Goal: Task Accomplishment & Management: Use online tool/utility

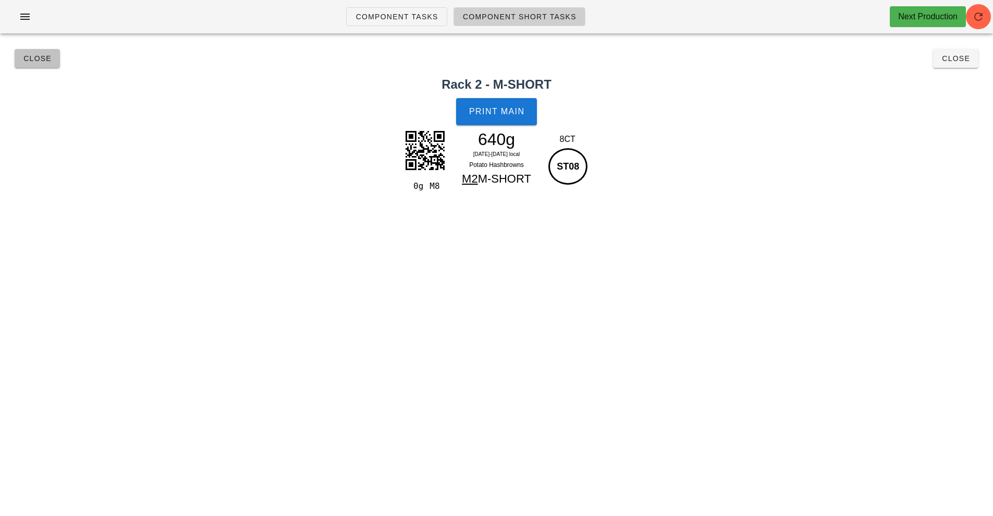
click at [32, 58] on span "Close" at bounding box center [37, 58] width 29 height 8
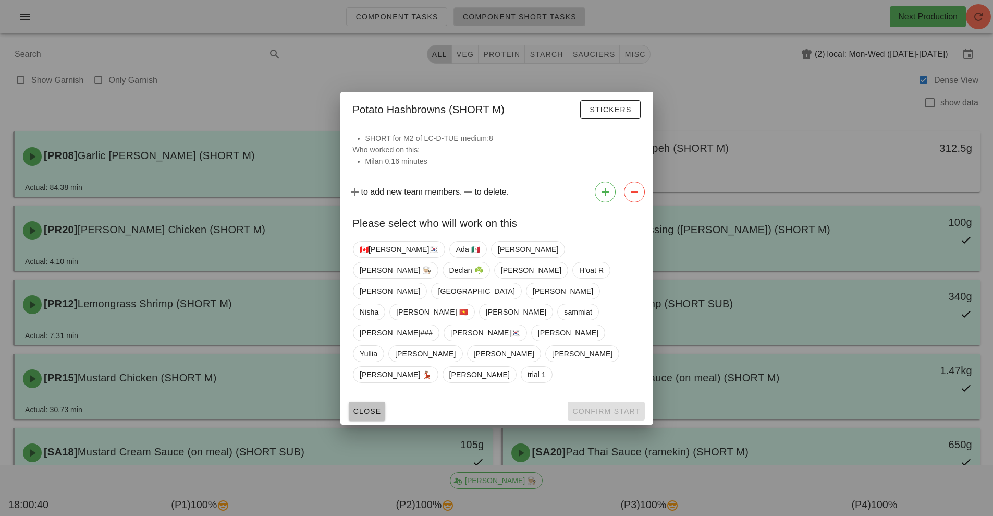
click at [368, 407] on span "Close" at bounding box center [367, 411] width 29 height 8
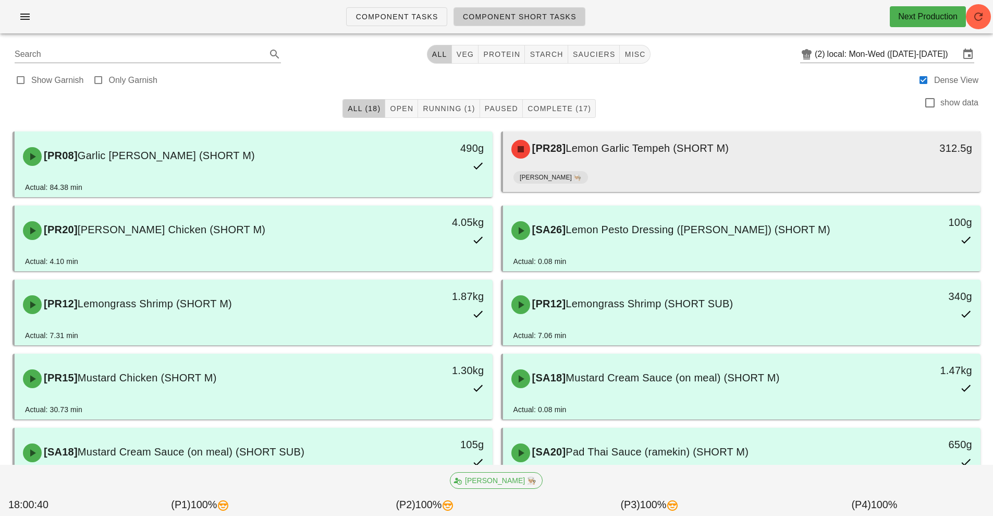
click at [675, 161] on div "[PR28] Lemon Garlic Tempeh (SHORT M)" at bounding box center [682, 148] width 355 height 31
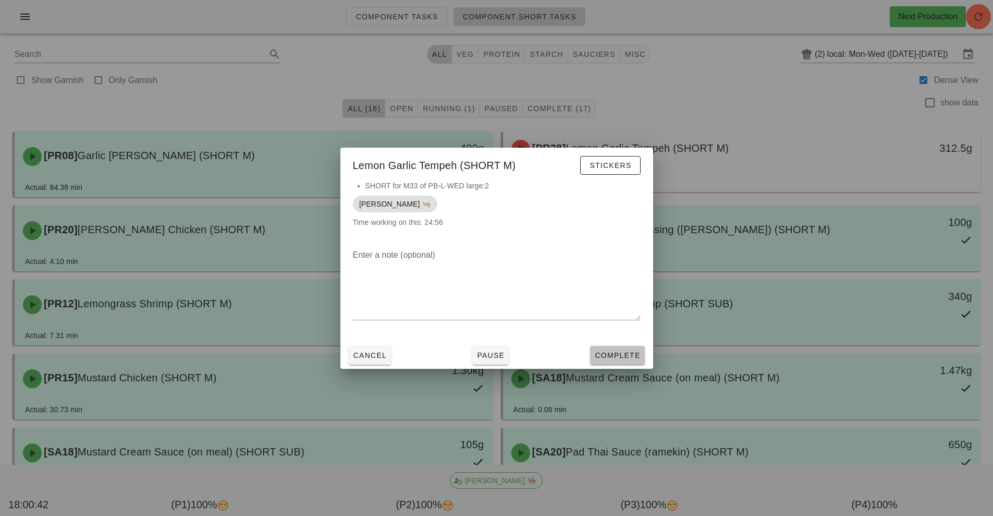
click at [612, 361] on button "Complete" at bounding box center [617, 355] width 54 height 19
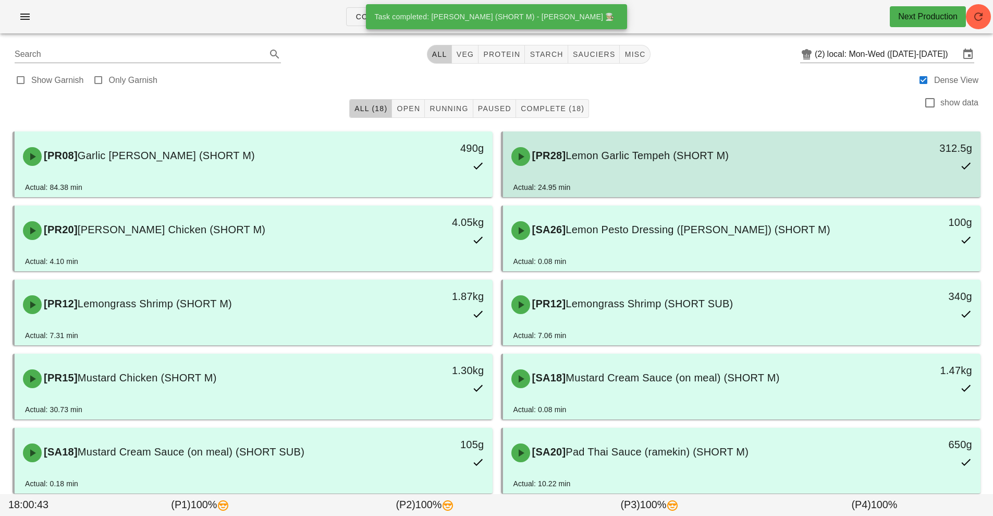
click at [697, 173] on div "[PR28] Lemon Garlic Tempeh (SHORT M) 312.5g" at bounding box center [742, 156] width 474 height 46
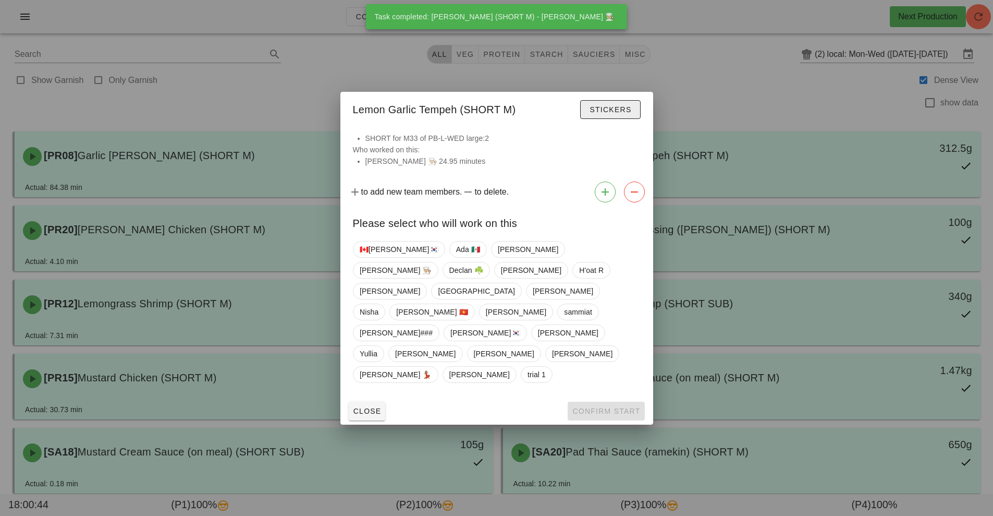
click at [615, 114] on span "Stickers" at bounding box center [610, 109] width 42 height 8
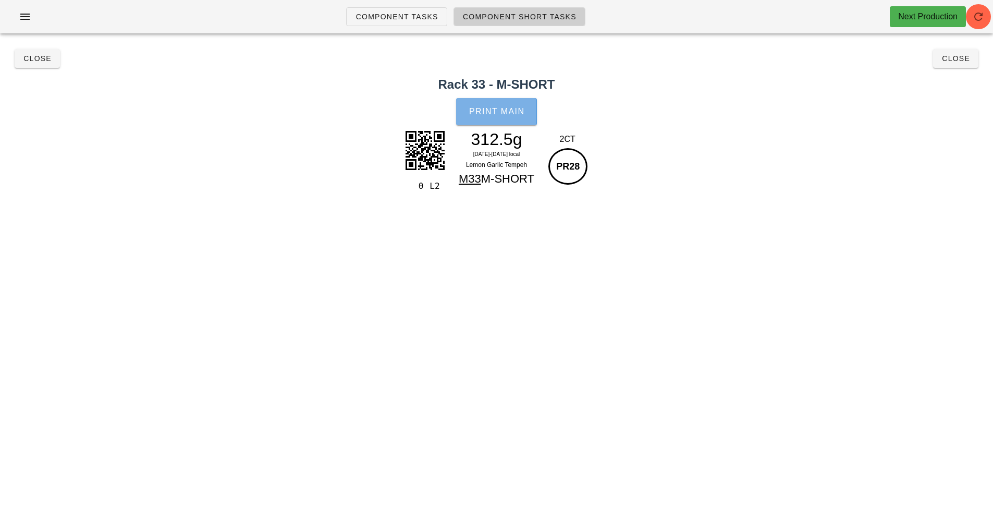
click at [497, 110] on span "Print Main" at bounding box center [497, 111] width 56 height 9
